Goal: Navigation & Orientation: Find specific page/section

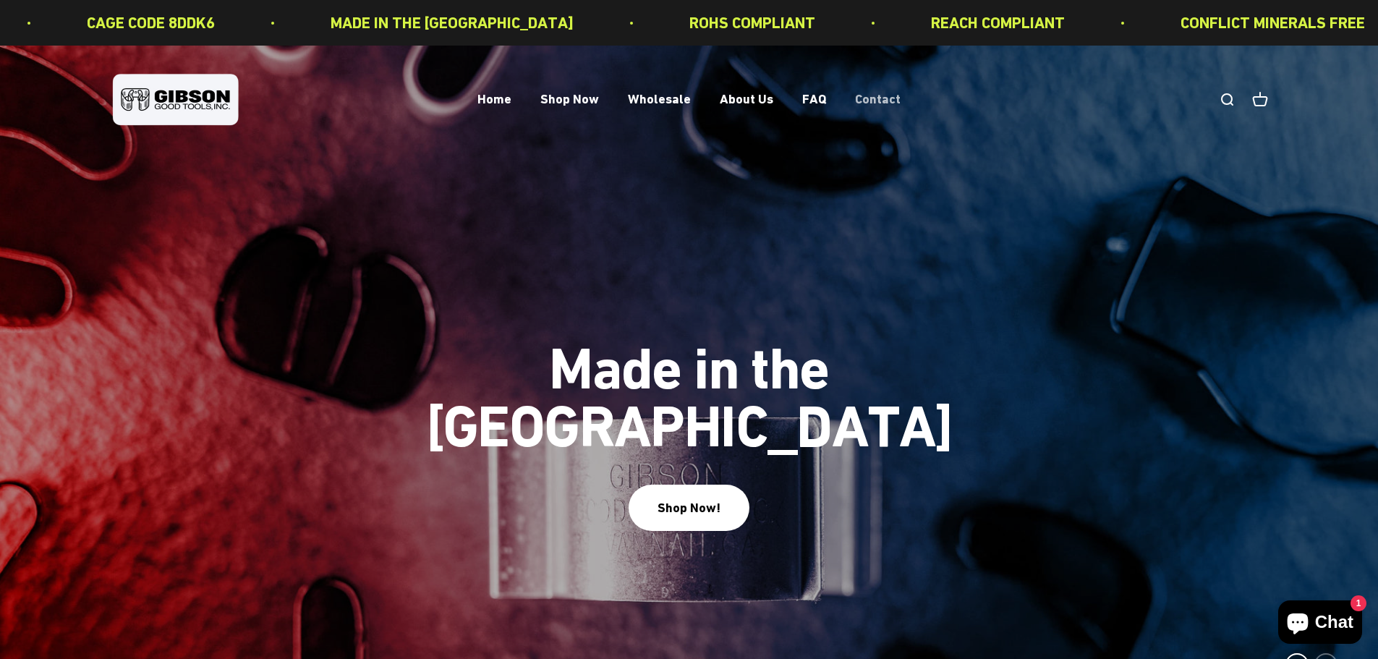
click at [876, 104] on link "Contact" at bounding box center [878, 99] width 46 height 15
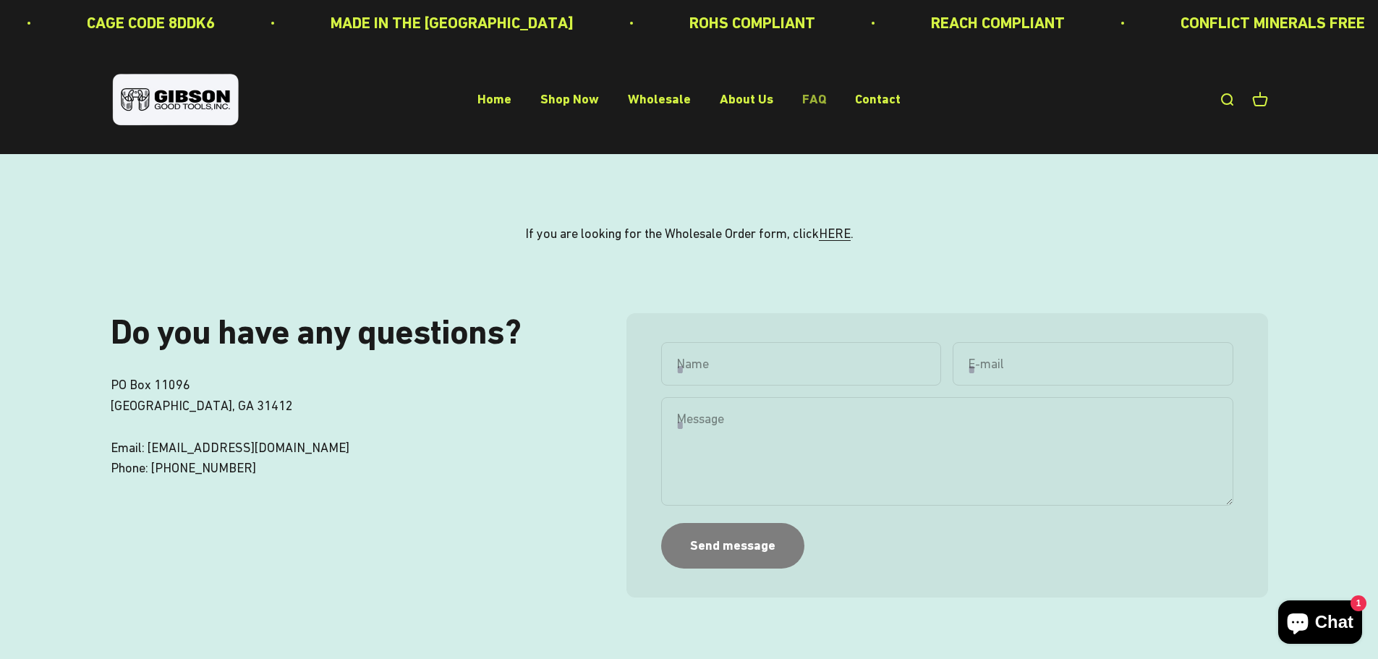
click at [806, 101] on link "FAQ" at bounding box center [814, 99] width 24 height 15
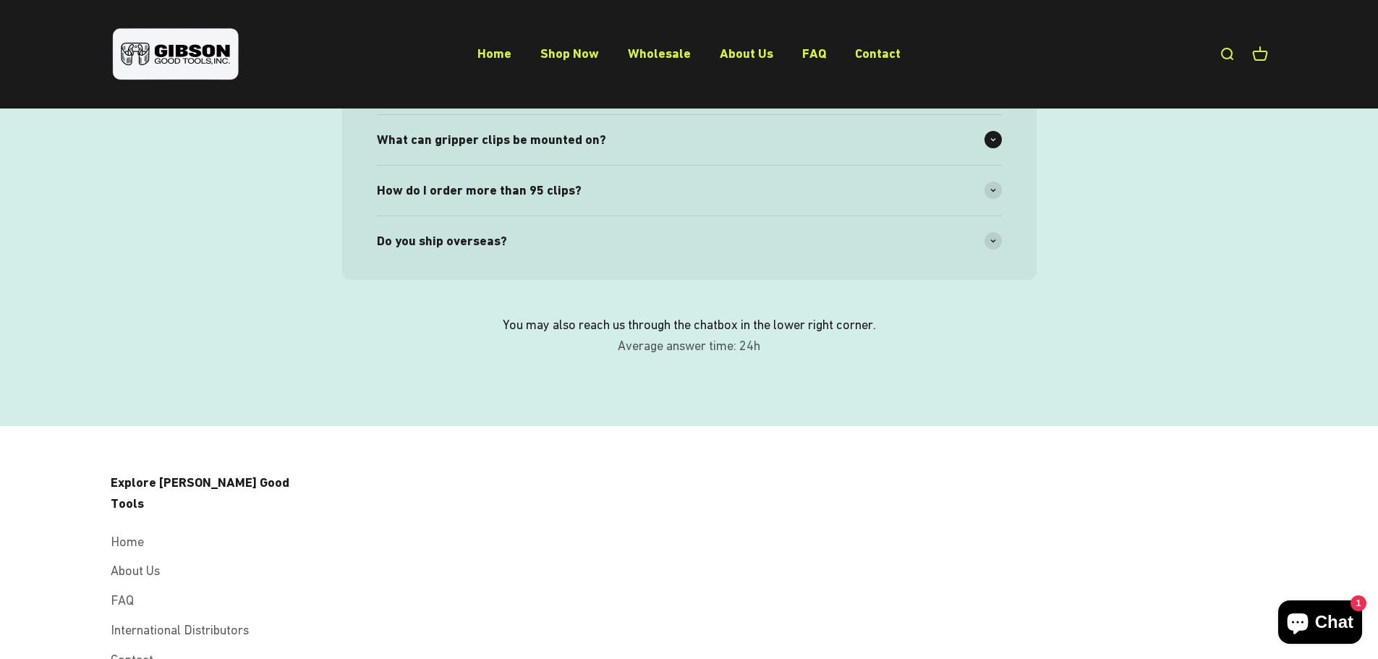
scroll to position [90, 0]
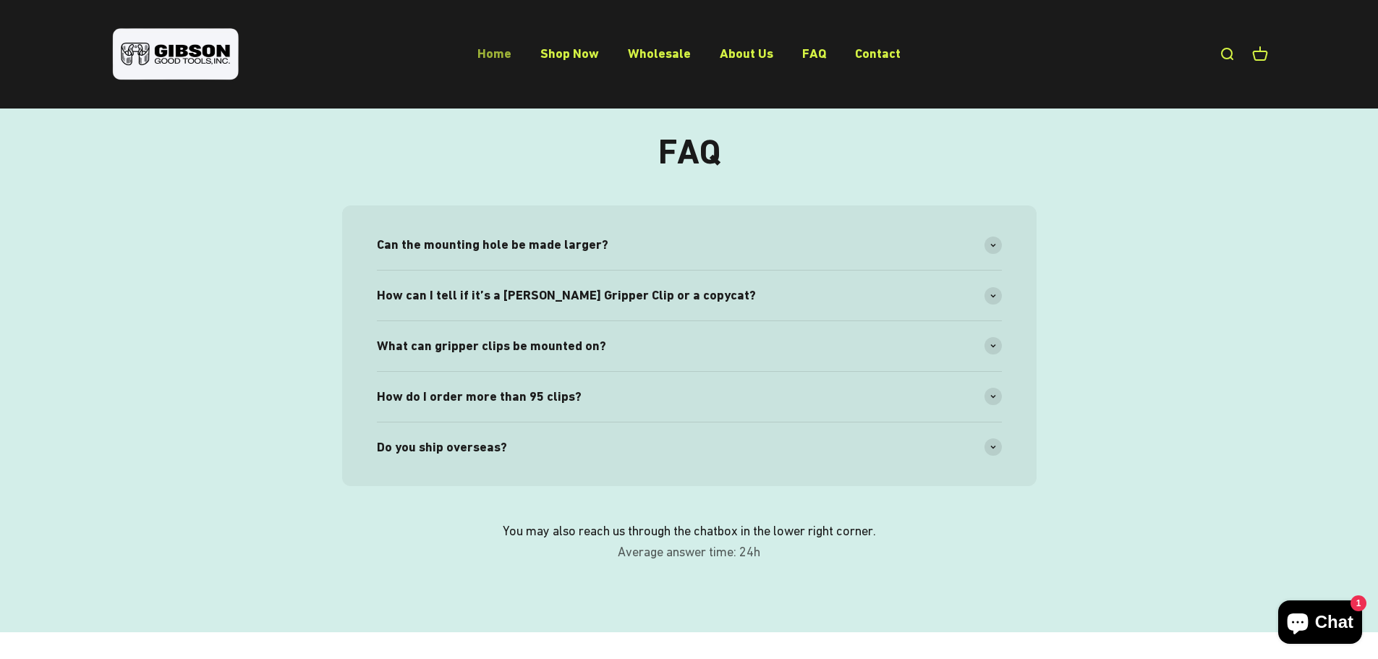
click at [502, 51] on link "Home" at bounding box center [494, 53] width 34 height 15
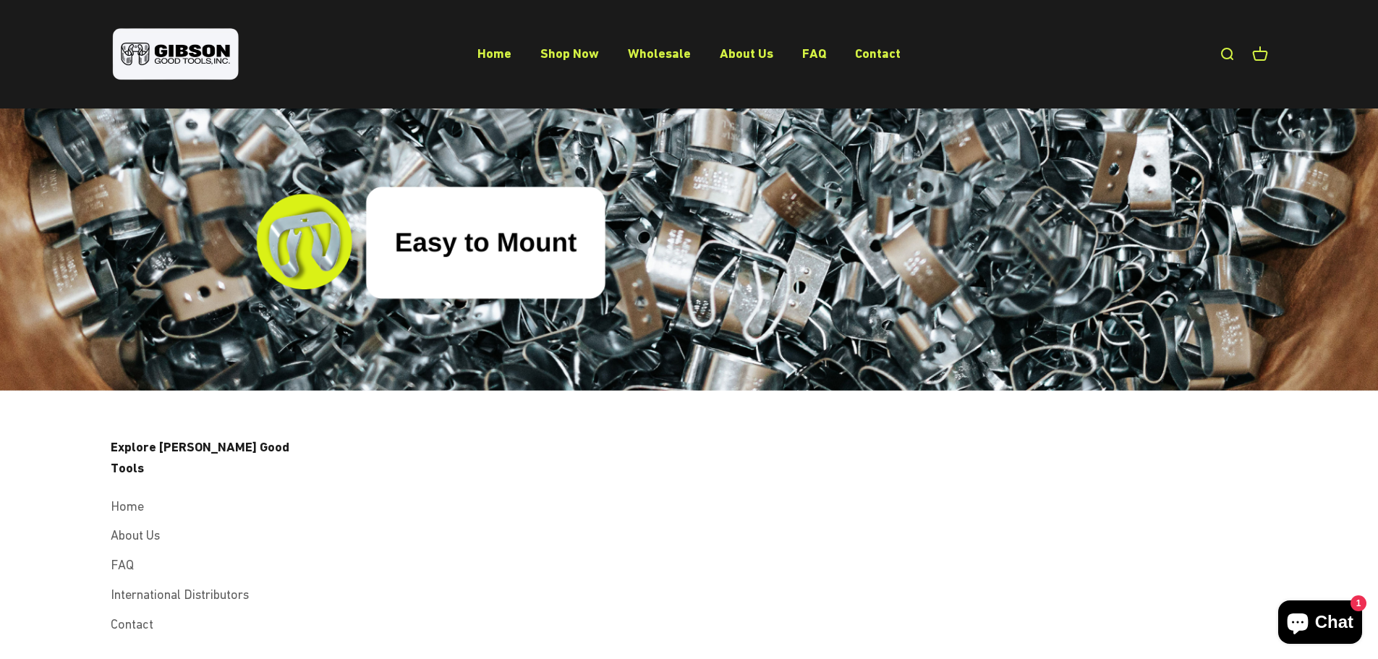
scroll to position [5353, 0]
